Goal: Task Accomplishment & Management: Use online tool/utility

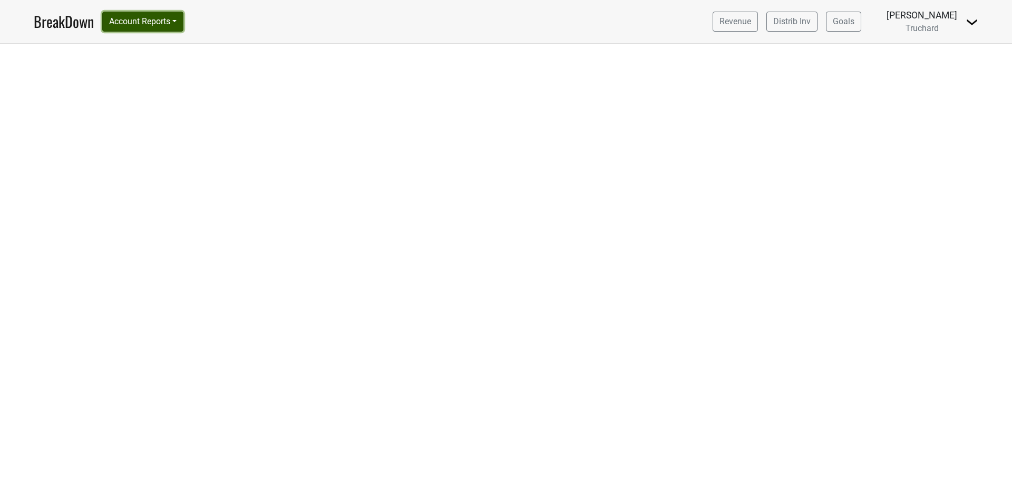
click at [158, 25] on button "Account Reports" at bounding box center [142, 22] width 81 height 20
click at [67, 35] on nav "BreakDown Account Reports SuperRanker Map Award Progress Chain Compliance CRM N…" at bounding box center [505, 21] width 961 height 43
click at [72, 24] on link "BreakDown" at bounding box center [64, 22] width 60 height 22
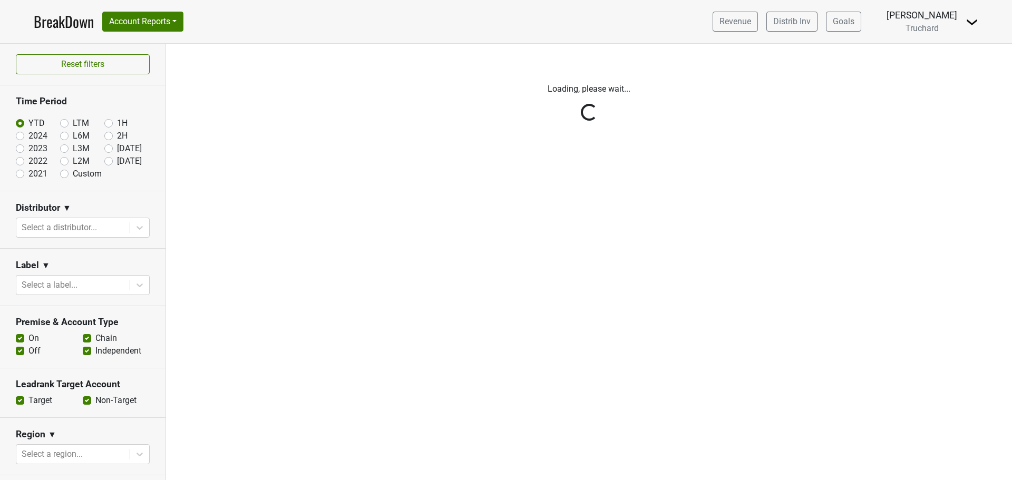
click at [59, 124] on div "Reset filters Time Period YTD LTM 1H 2024 L6M 2H 2023 L3M Jul '25 2022 L2M Aug …" at bounding box center [83, 262] width 166 height 436
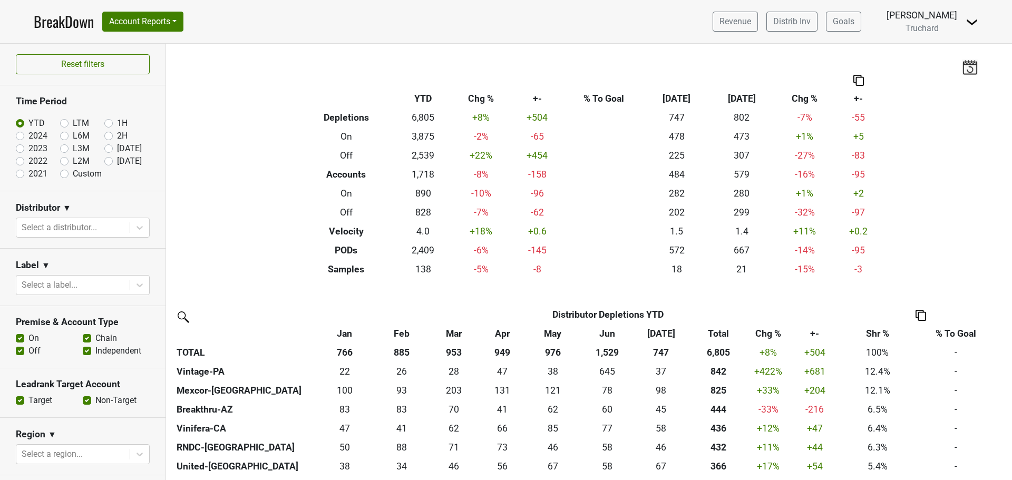
click at [73, 127] on label "LTM" at bounding box center [81, 123] width 16 height 13
click at [62, 127] on input "LTM" at bounding box center [81, 122] width 42 height 11
radio input "true"
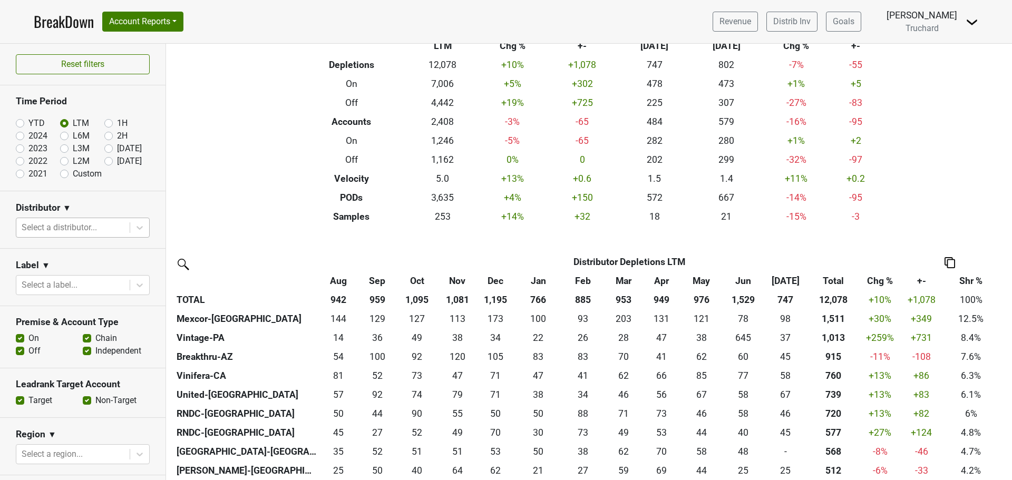
click at [72, 224] on div at bounding box center [73, 227] width 103 height 15
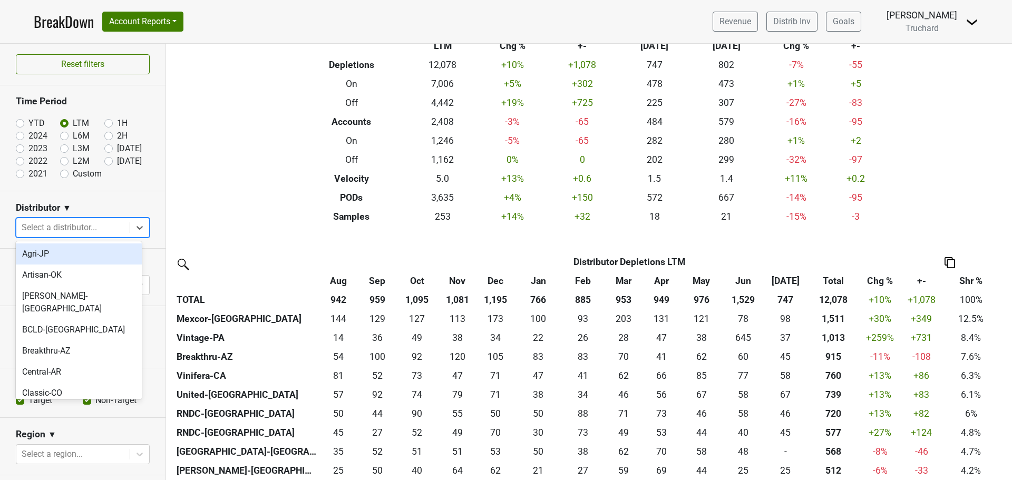
click at [61, 251] on div "Agri-JP" at bounding box center [79, 253] width 126 height 21
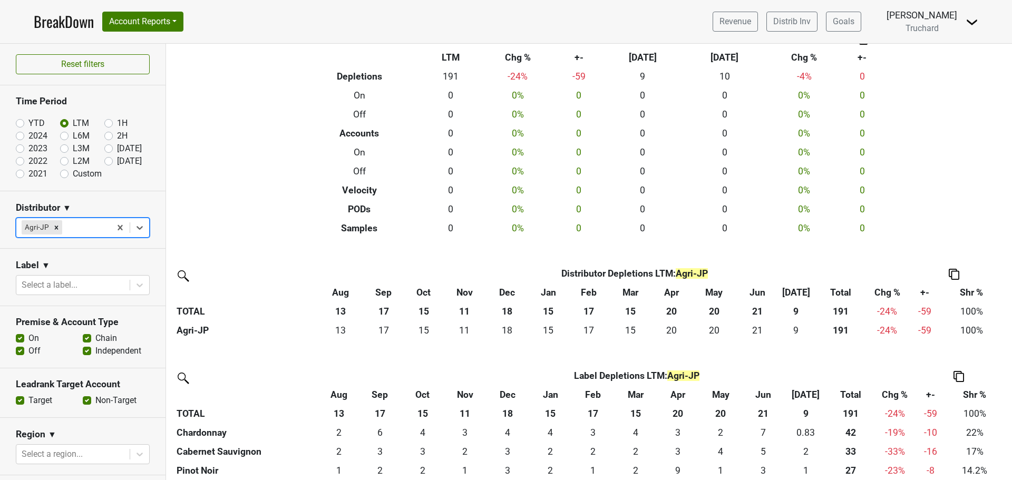
scroll to position [105, 0]
